Goal: Information Seeking & Learning: Check status

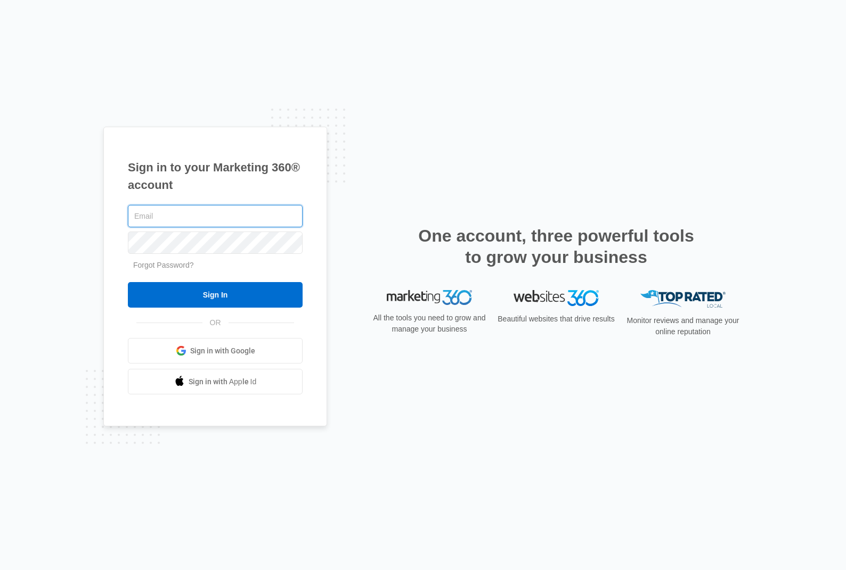
type input "[PERSON_NAME][EMAIL_ADDRESS][DOMAIN_NAME]"
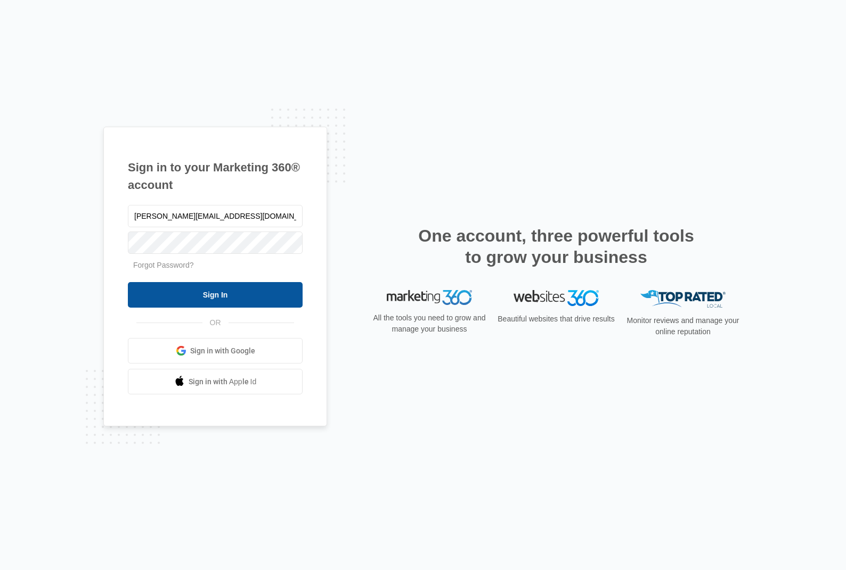
click at [229, 296] on input "Sign In" at bounding box center [215, 295] width 175 height 26
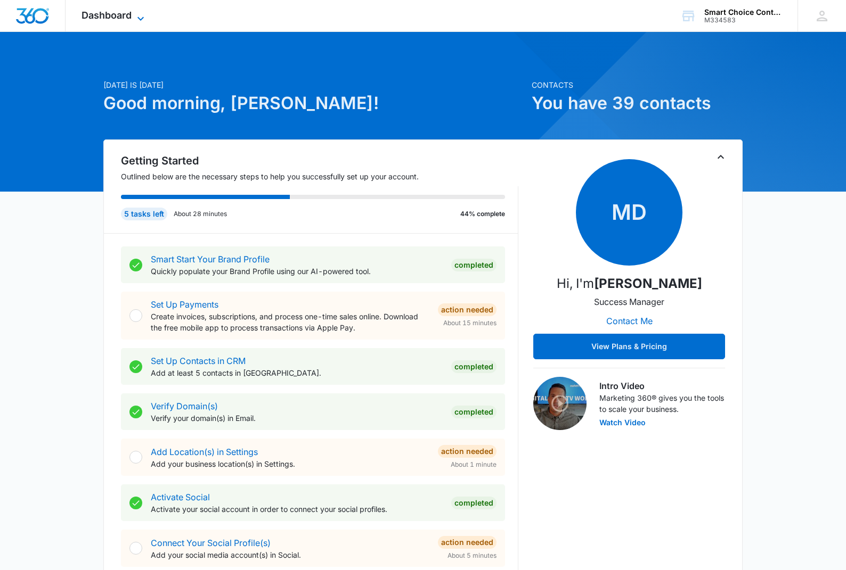
click at [144, 21] on icon at bounding box center [140, 18] width 13 height 13
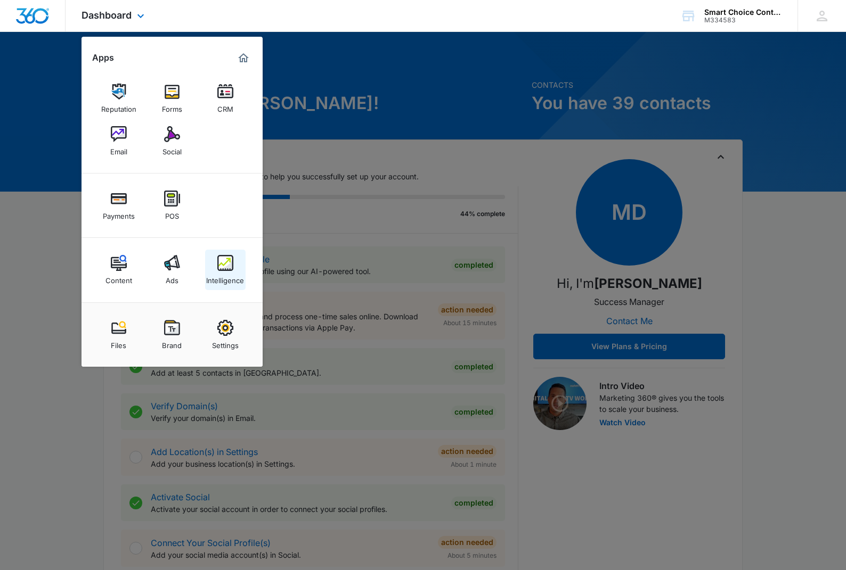
click at [223, 268] on img at bounding box center [225, 263] width 16 height 16
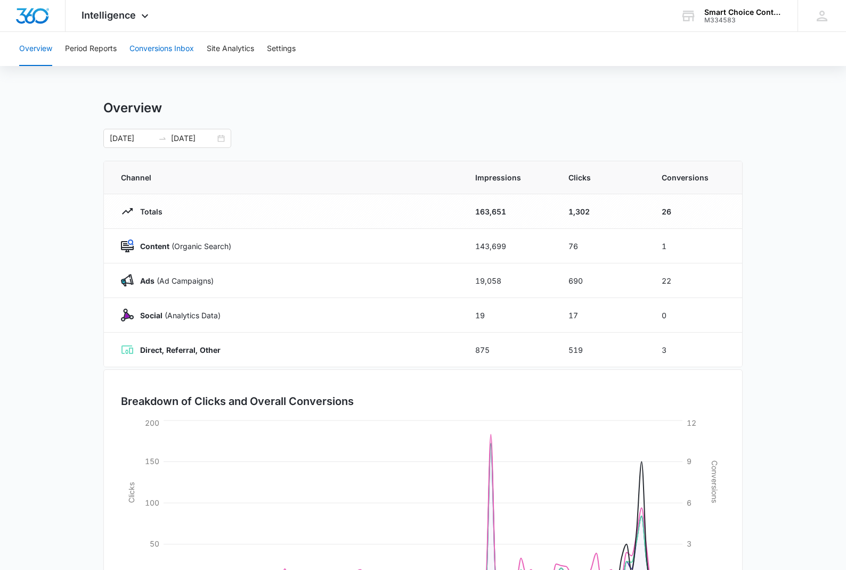
click at [160, 50] on button "Conversions Inbox" at bounding box center [161, 49] width 64 height 34
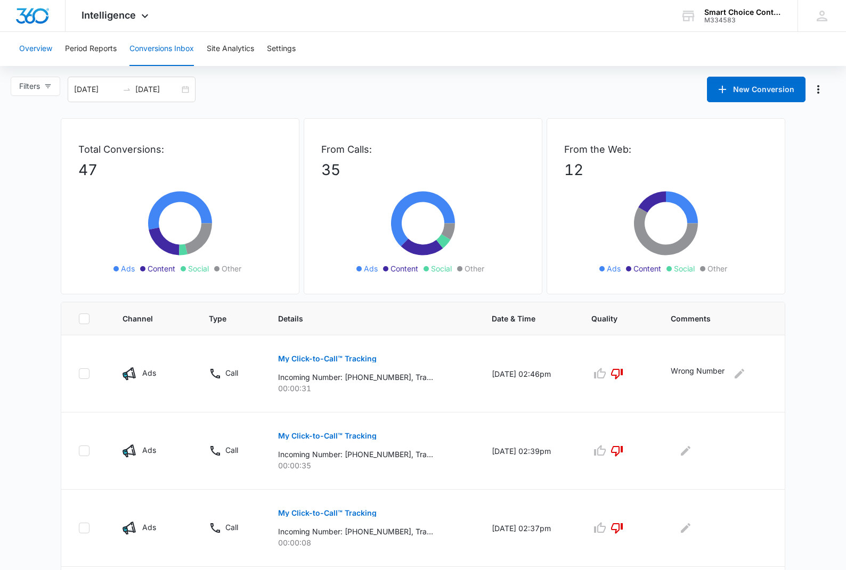
click at [38, 50] on button "Overview" at bounding box center [35, 49] width 33 height 34
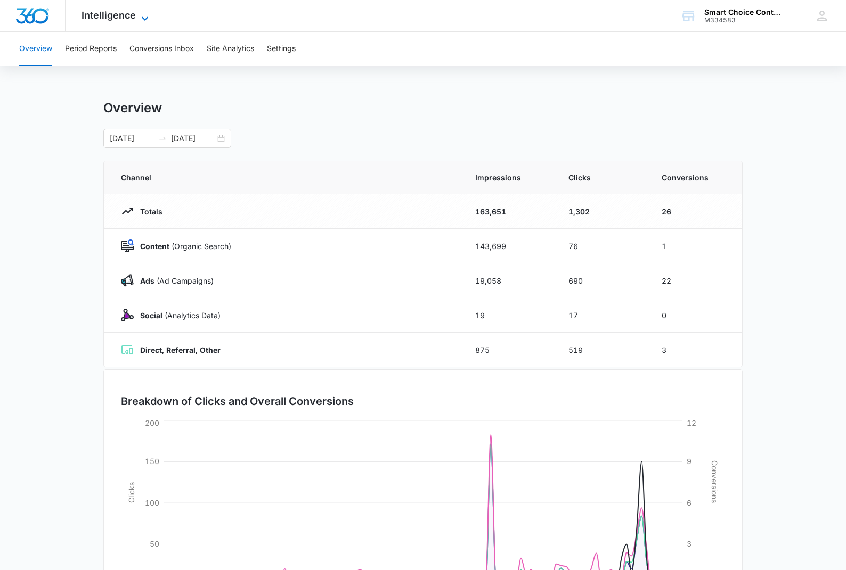
click at [138, 18] on icon at bounding box center [144, 18] width 13 height 13
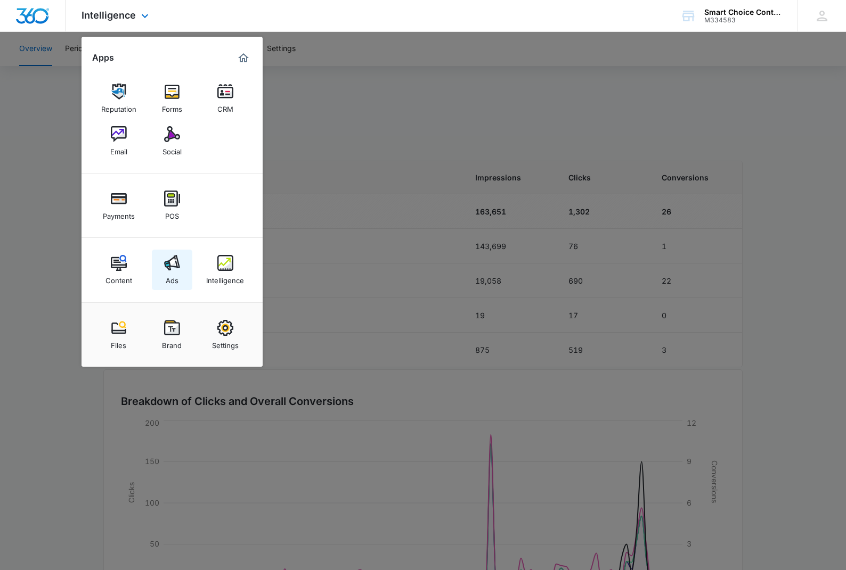
click at [168, 276] on div "Ads" at bounding box center [172, 278] width 13 height 14
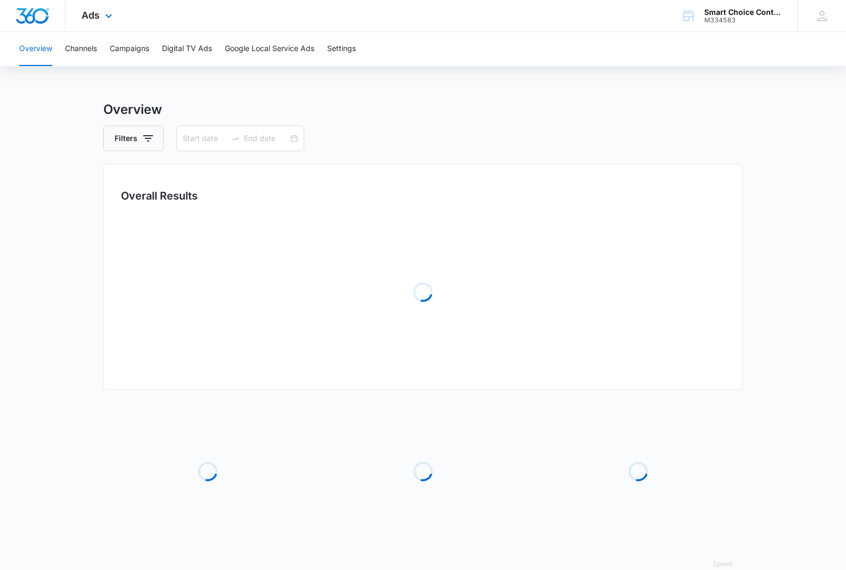
type input "[DATE]"
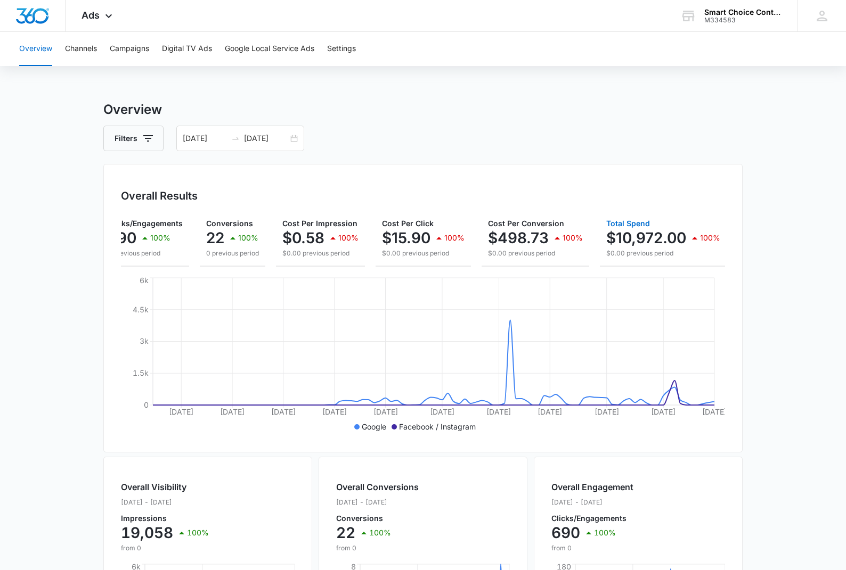
click at [640, 235] on p "$10,972.00" at bounding box center [646, 238] width 80 height 17
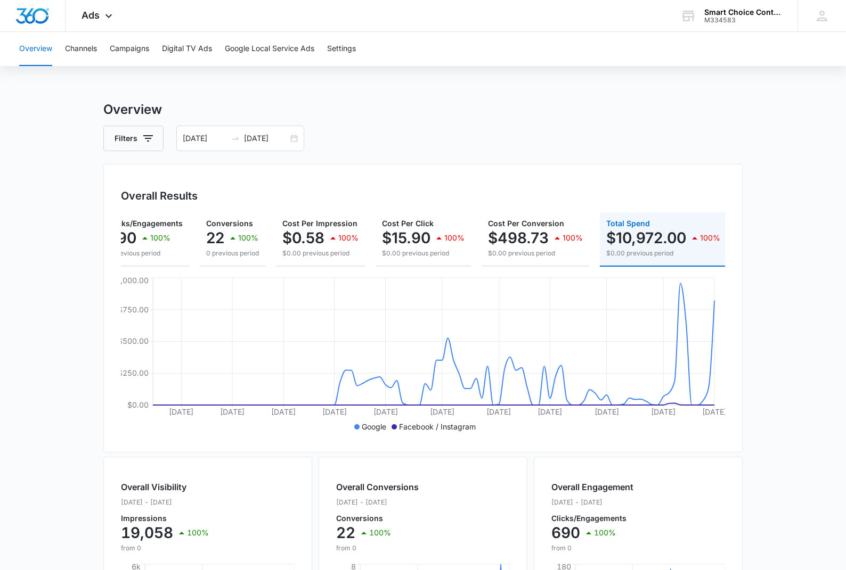
click at [703, 236] on p "100%" at bounding box center [710, 237] width 20 height 7
click at [424, 145] on div "Filters [DATE] [DATE]" at bounding box center [422, 139] width 639 height 26
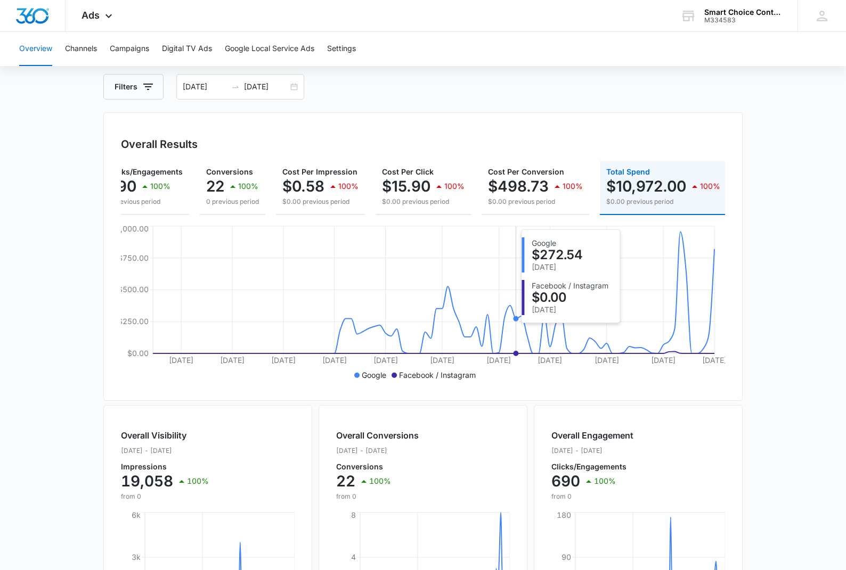
scroll to position [52, 0]
